Goal: Task Accomplishment & Management: Manage account settings

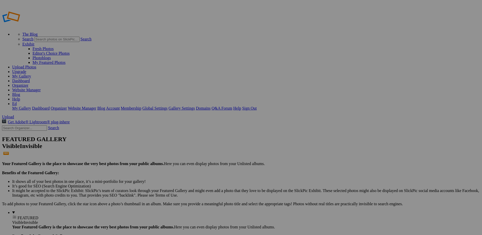
drag, startPoint x: 233, startPoint y: 137, endPoint x: 256, endPoint y: 108, distance: 36.9
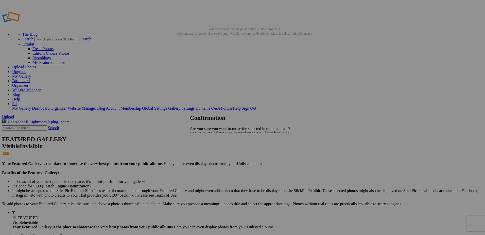
click at [207, 153] on span "Yes" at bounding box center [204, 151] width 6 height 4
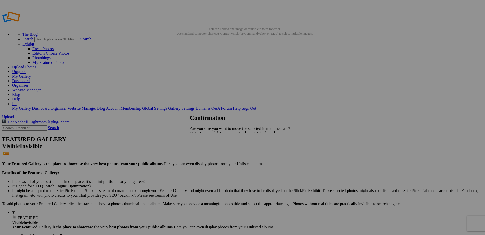
click at [207, 150] on span "Yes" at bounding box center [204, 151] width 6 height 4
